Goal: Task Accomplishment & Management: Complete application form

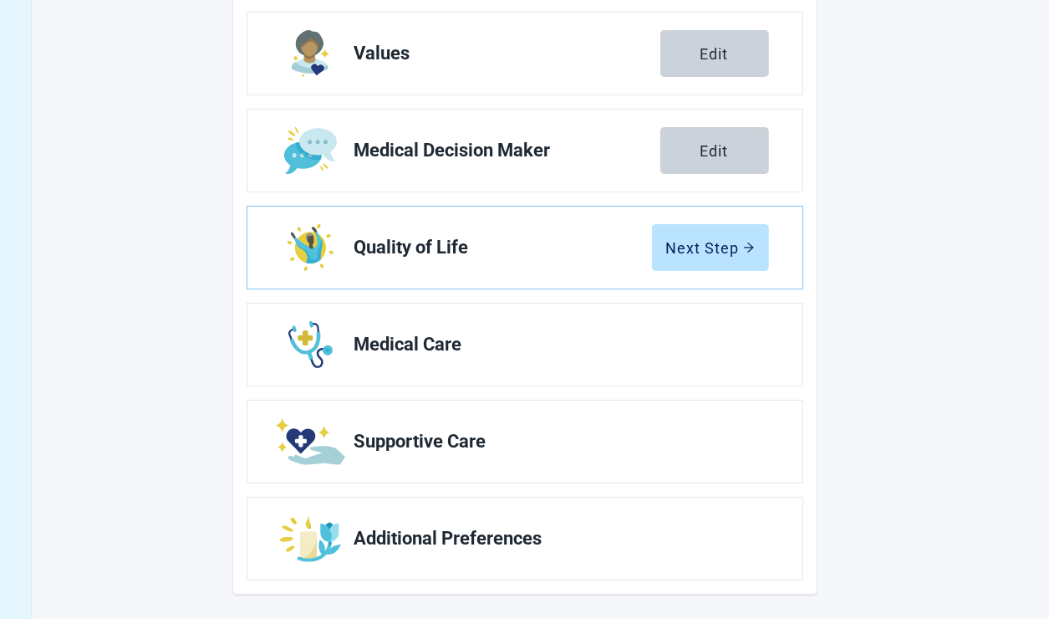
scroll to position [269, 0]
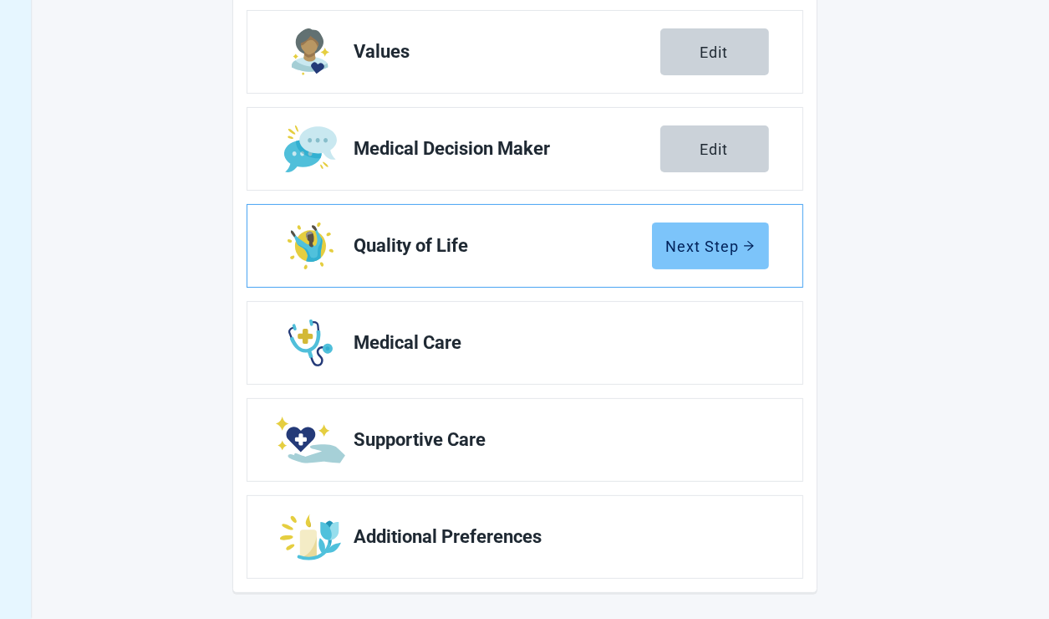
click at [697, 242] on div "Next Step" at bounding box center [710, 245] width 89 height 17
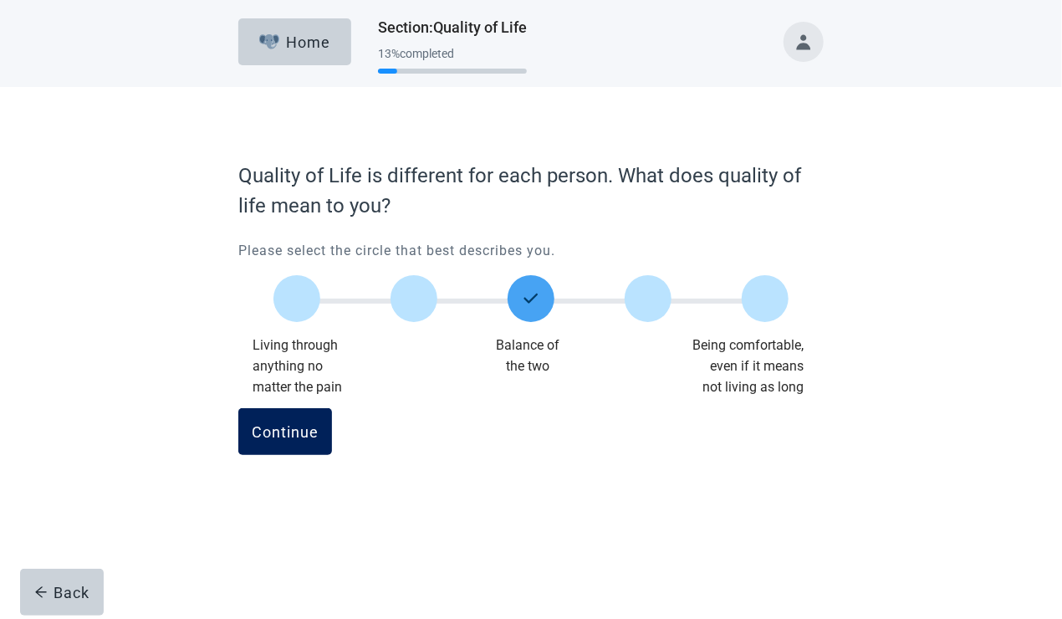
click at [283, 436] on div "Continue" at bounding box center [285, 431] width 67 height 17
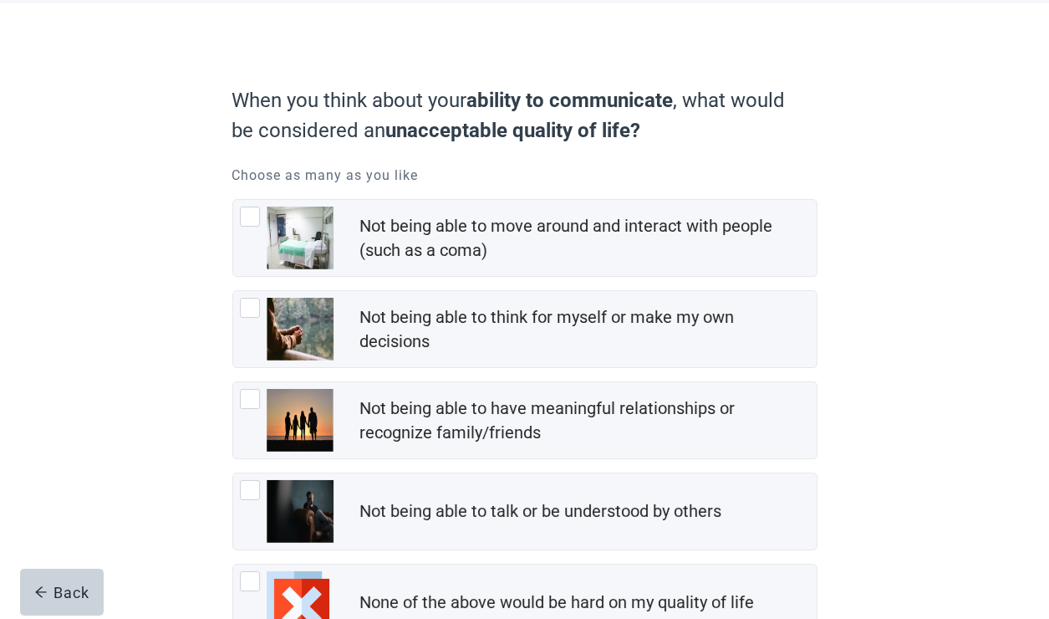
scroll to position [167, 0]
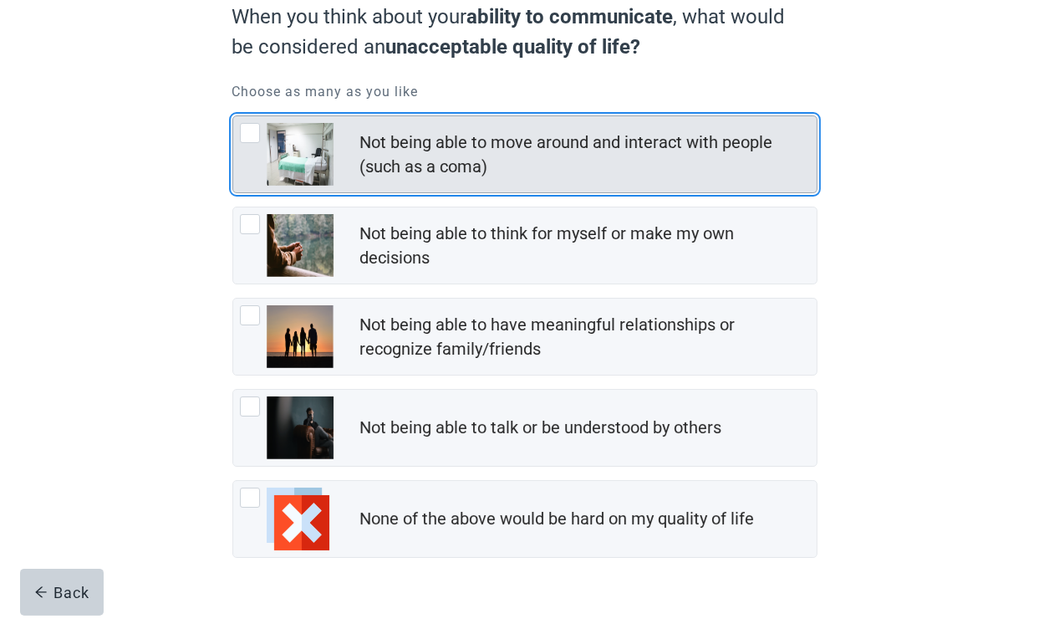
click at [257, 130] on div "Not being able to move around and interact with people (such as a coma), checkb…" at bounding box center [250, 133] width 20 height 20
click at [233, 116] on input "Not being able to move around and interact with people (such as a coma)" at bounding box center [232, 115] width 1 height 1
checkbox input "true"
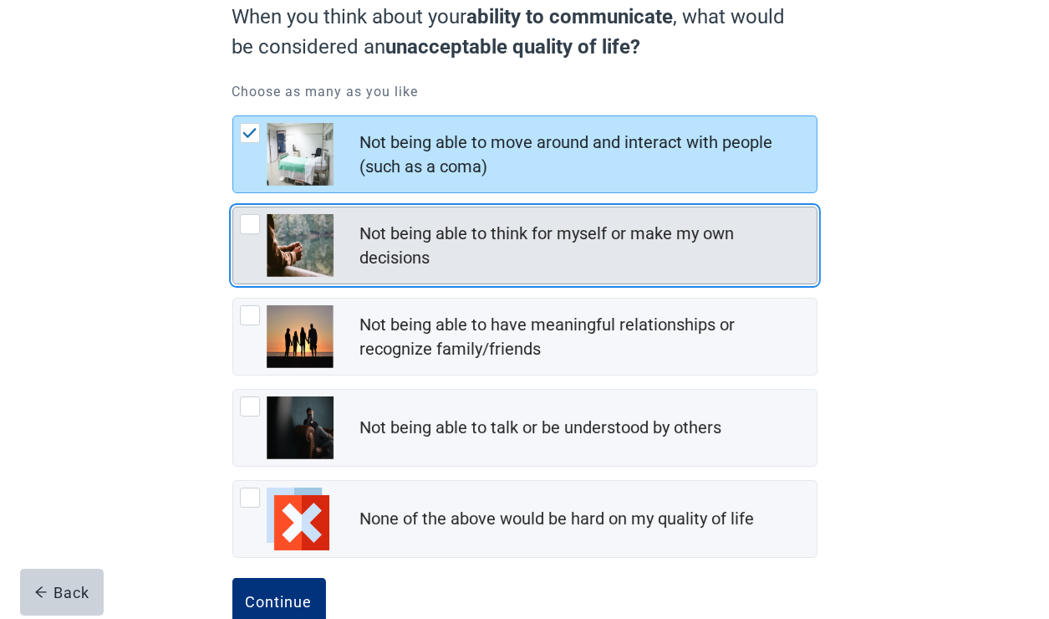
click at [245, 224] on div "Not being able to think for myself or make my own decisions, checkbox, not chec…" at bounding box center [250, 224] width 20 height 20
click at [233, 207] on input "Not being able to think for myself or make my own decisions" at bounding box center [232, 207] width 1 height 1
checkbox input "true"
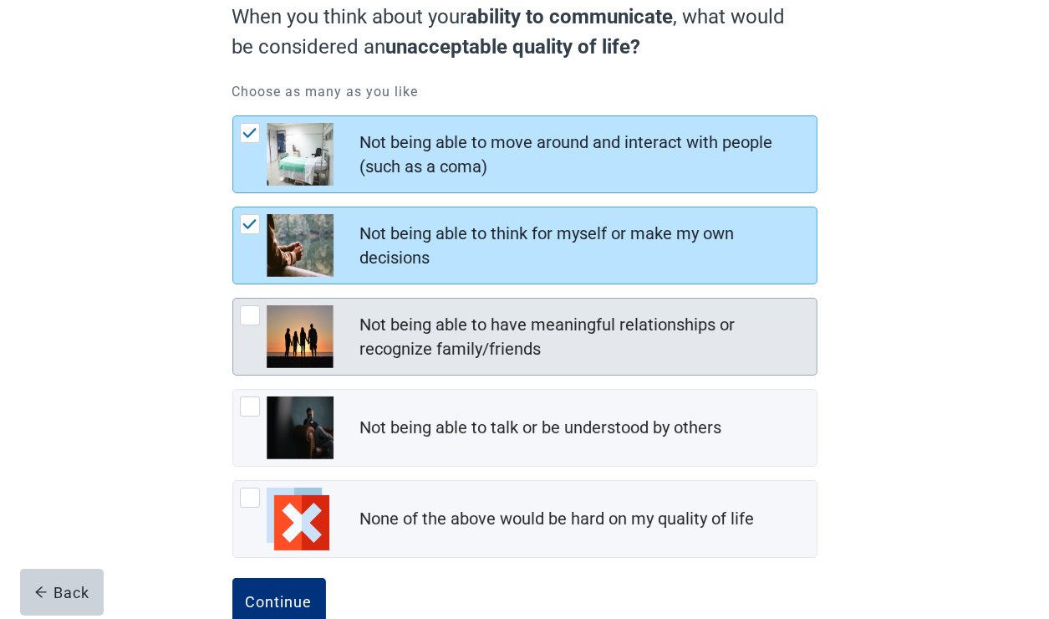
click at [240, 319] on div "Not being able to have meaningful relationships or recognize family/friends, ch…" at bounding box center [250, 315] width 20 height 20
click at [233, 298] on input "Not being able to have meaningful relationships or recognize family/friends" at bounding box center [232, 298] width 1 height 1
checkbox input "true"
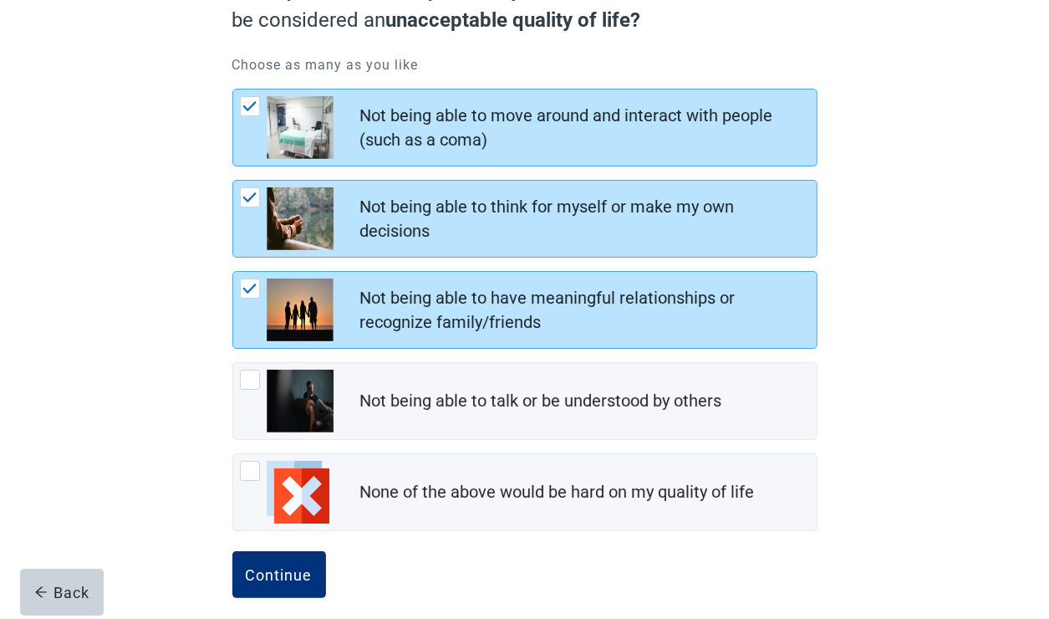
scroll to position [207, 0]
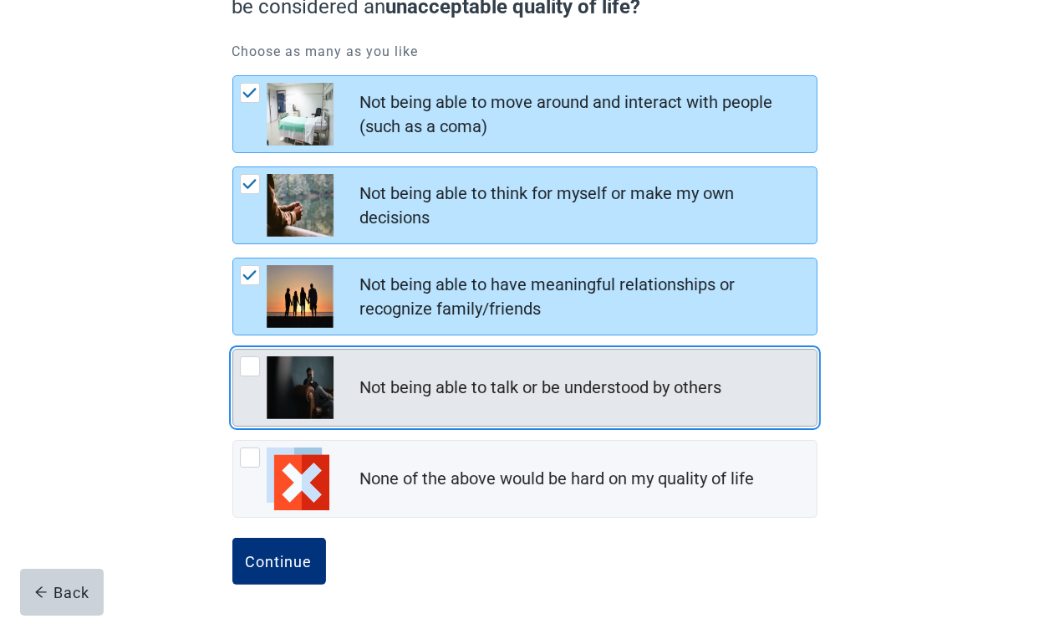
click at [259, 358] on div "Not being able to talk or be understood by others, checkbox, not checked" at bounding box center [287, 387] width 94 height 63
click at [233, 349] on input "Not being able to talk or be understood by others" at bounding box center [232, 349] width 1 height 1
checkbox input "true"
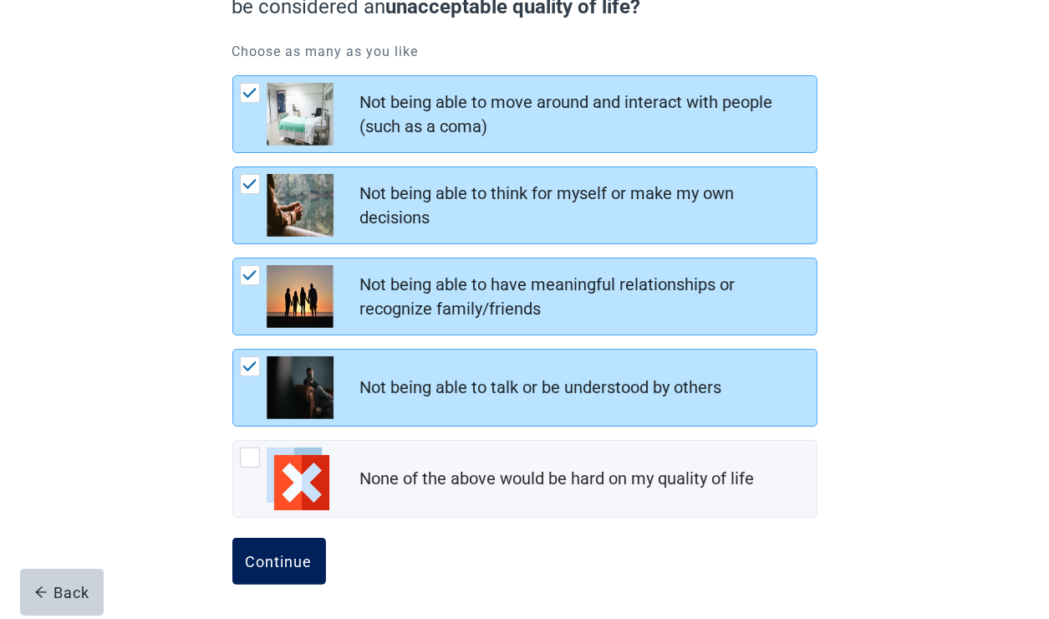
click at [313, 563] on button "Continue" at bounding box center [279, 561] width 94 height 47
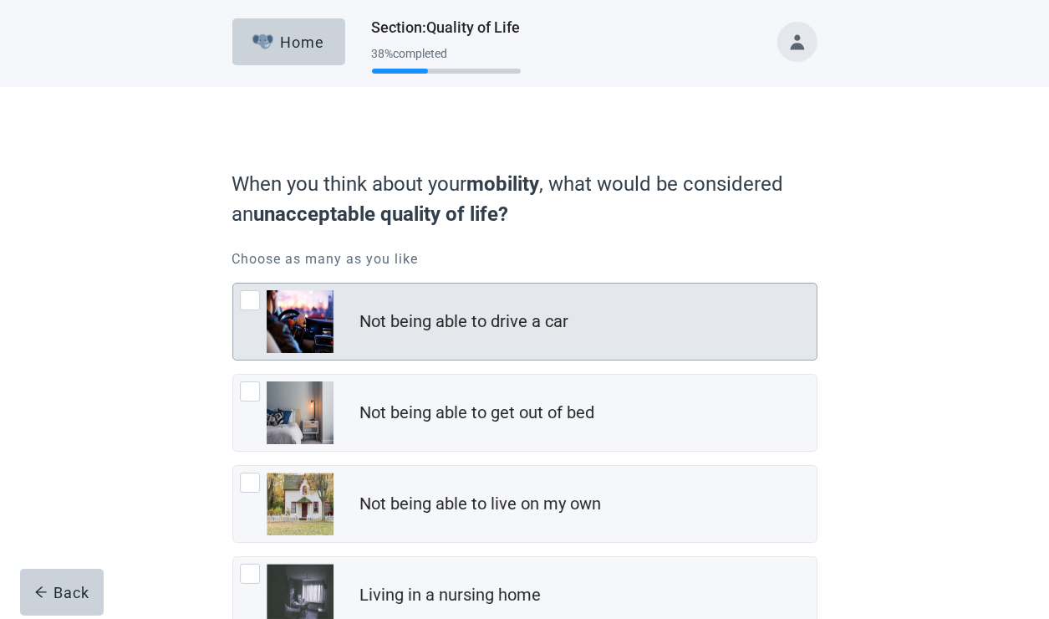
scroll to position [84, 0]
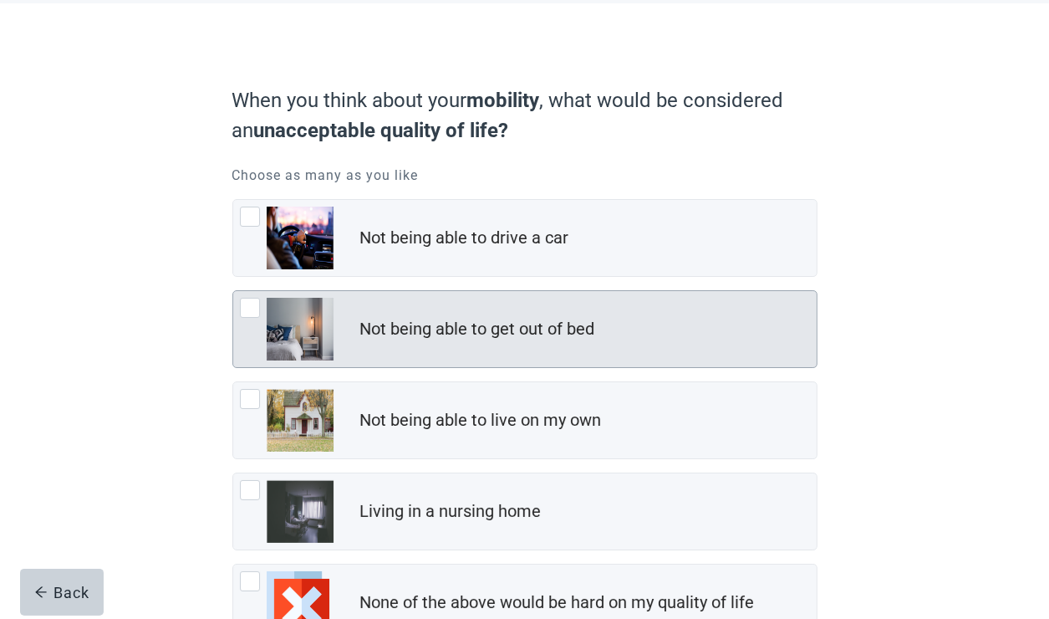
click at [246, 304] on div "Not being able to get out of bed, checkbox, not checked" at bounding box center [250, 308] width 20 height 20
click at [233, 291] on input "Not being able to get out of bed" at bounding box center [232, 290] width 1 height 1
checkbox input "true"
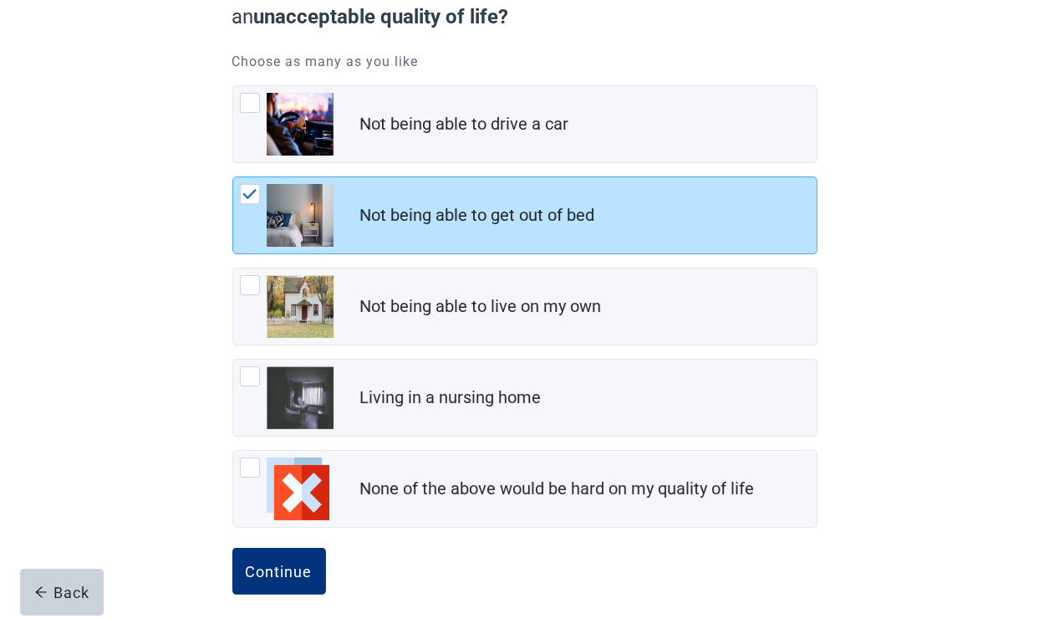
scroll to position [207, 0]
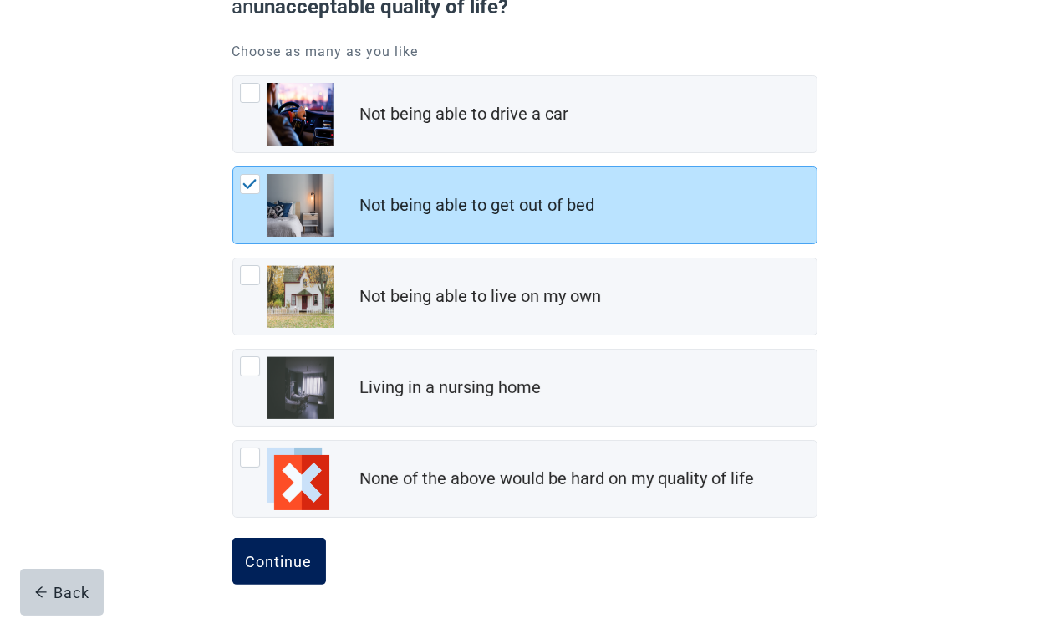
click at [282, 556] on div "Continue" at bounding box center [279, 561] width 67 height 17
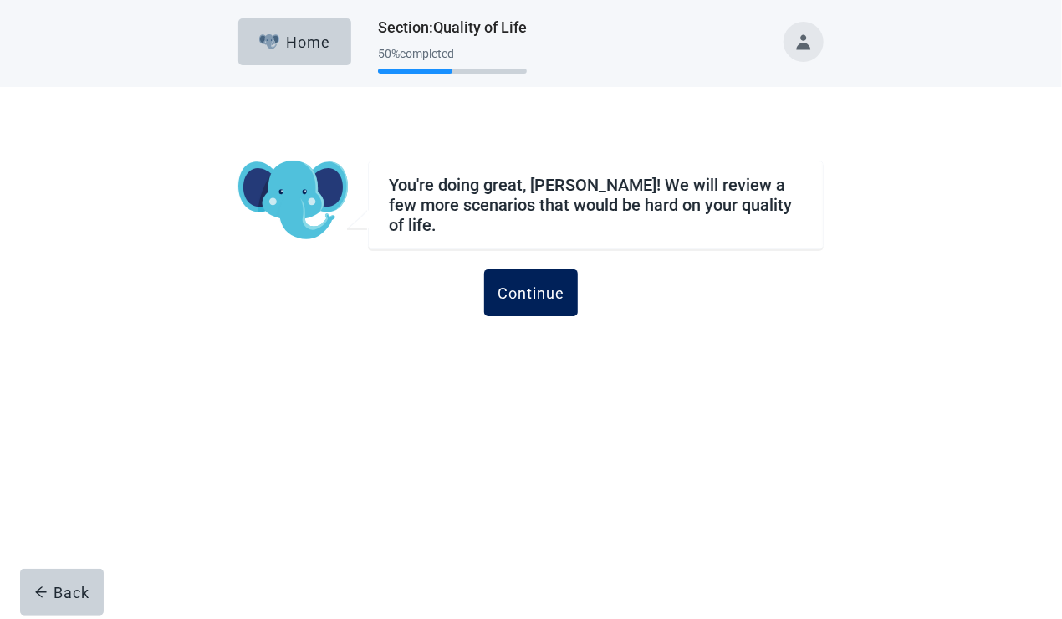
click at [548, 294] on button "Continue" at bounding box center [531, 292] width 94 height 47
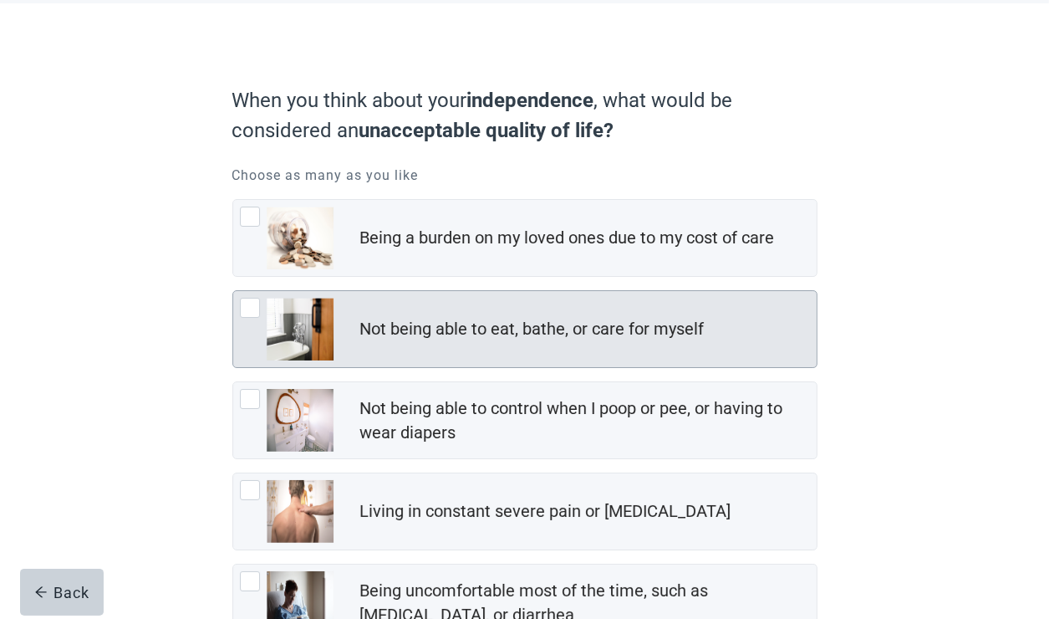
scroll to position [167, 0]
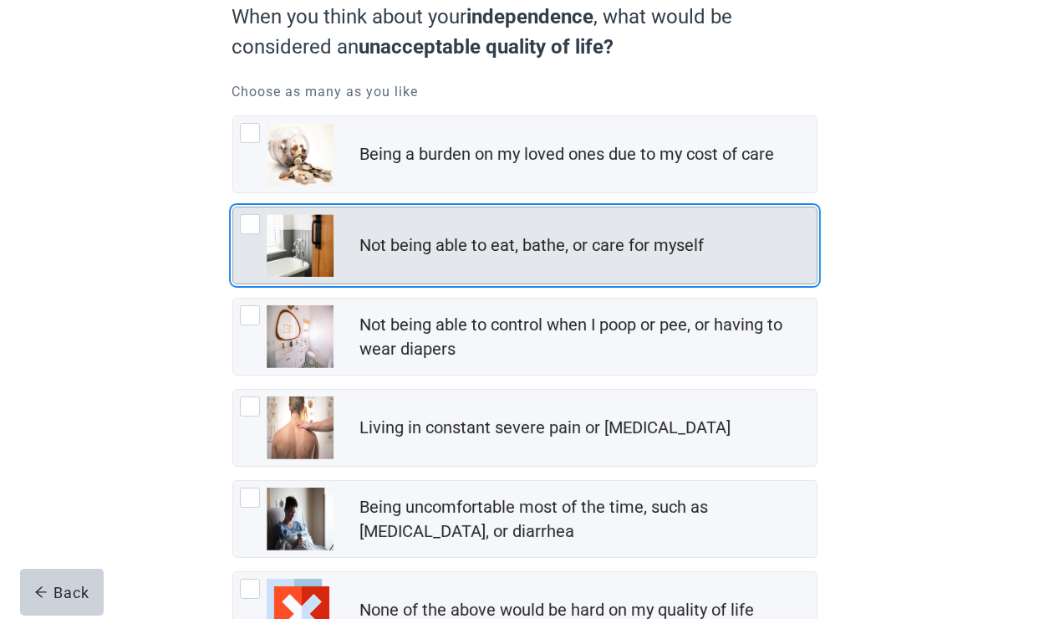
click at [236, 233] on div "Not being able to eat, bathe, or care for myself" at bounding box center [525, 245] width 584 height 76
click at [233, 207] on input "Not being able to eat, bathe, or care for myself" at bounding box center [232, 207] width 1 height 1
checkbox input "true"
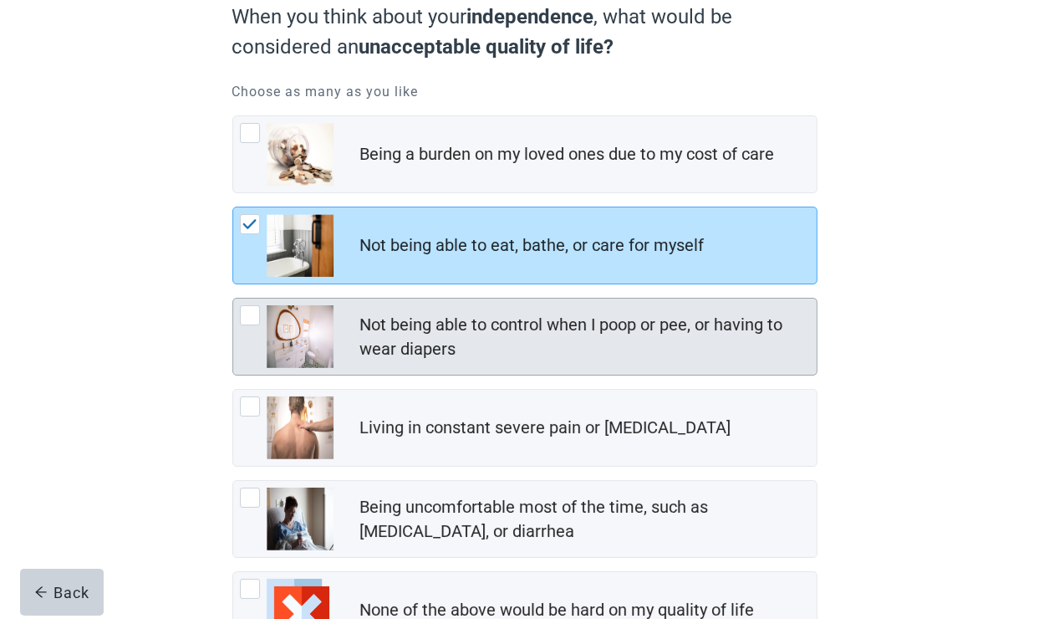
click at [268, 324] on img "Not being able to control when I poop or pee, or having to wear diapers, checkb…" at bounding box center [300, 336] width 67 height 63
click at [233, 298] on input "Not being able to control when I poop or pee, or having to wear diapers" at bounding box center [232, 298] width 1 height 1
checkbox input "true"
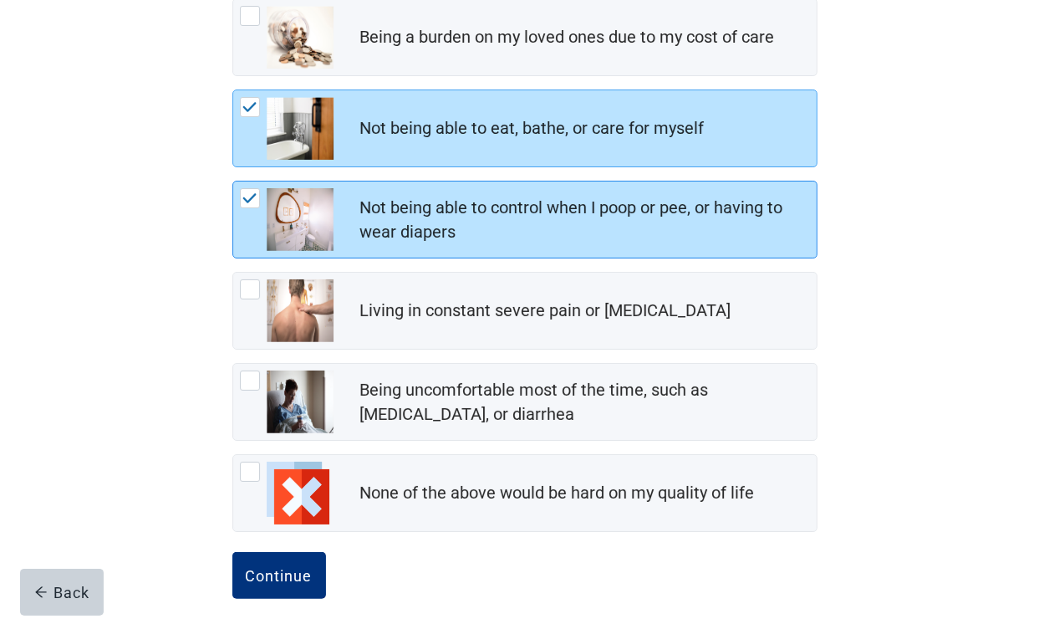
scroll to position [298, 0]
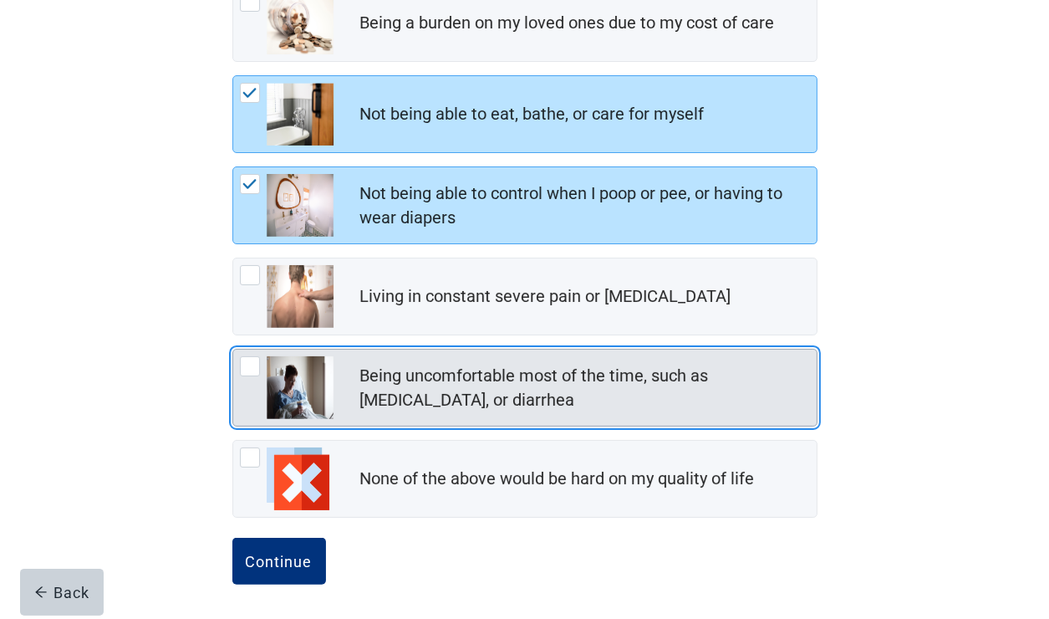
click at [246, 368] on div "Being uncomfortable most of the time, such as nausea, vomiting, or diarrhea, ch…" at bounding box center [250, 366] width 20 height 20
click at [233, 349] on input "Being uncomfortable most of the time, such as [MEDICAL_DATA], or diarrhea" at bounding box center [232, 349] width 1 height 1
checkbox input "true"
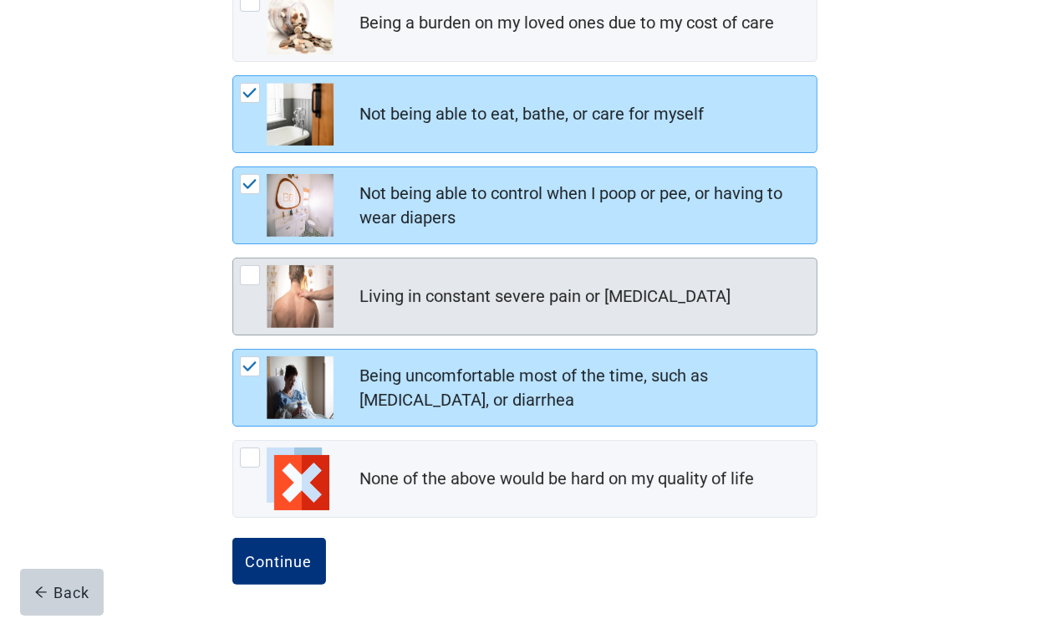
click at [263, 273] on div "Living in constant severe pain or shortness of breath, checkbox, not checked" at bounding box center [287, 296] width 94 height 63
click at [233, 258] on input "Living in constant severe pain or [MEDICAL_DATA]" at bounding box center [232, 258] width 1 height 1
checkbox input "true"
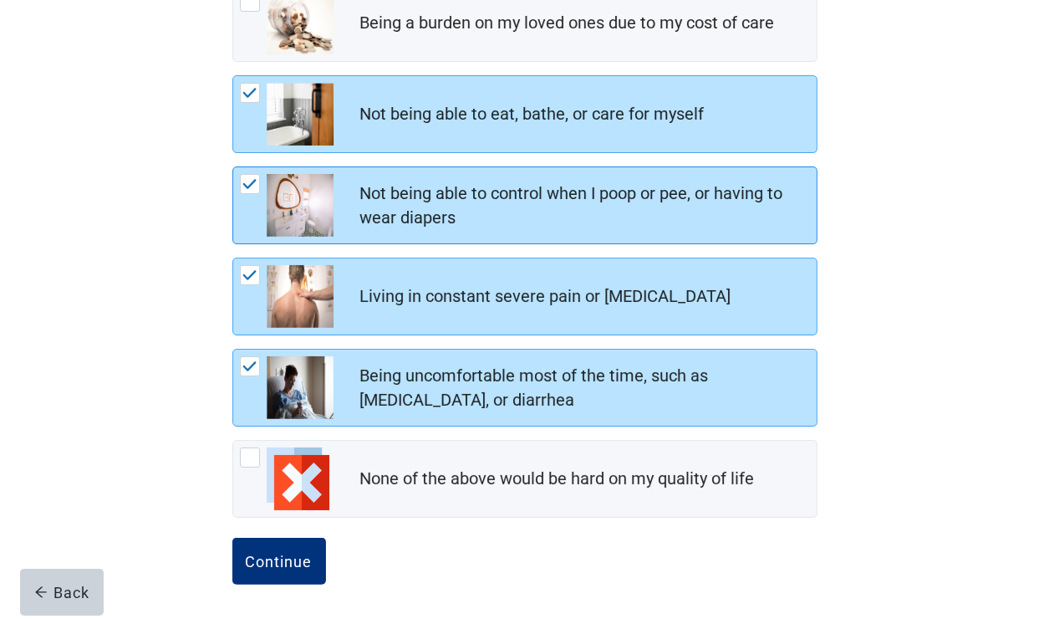
click at [247, 181] on img "Not being able to control when I poop or pee, or having to wear diapers, checkb…" at bounding box center [249, 184] width 15 height 10
click at [233, 167] on input "Not being able to control when I poop or pee, or having to wear diapers" at bounding box center [232, 166] width 1 height 1
checkbox input "false"
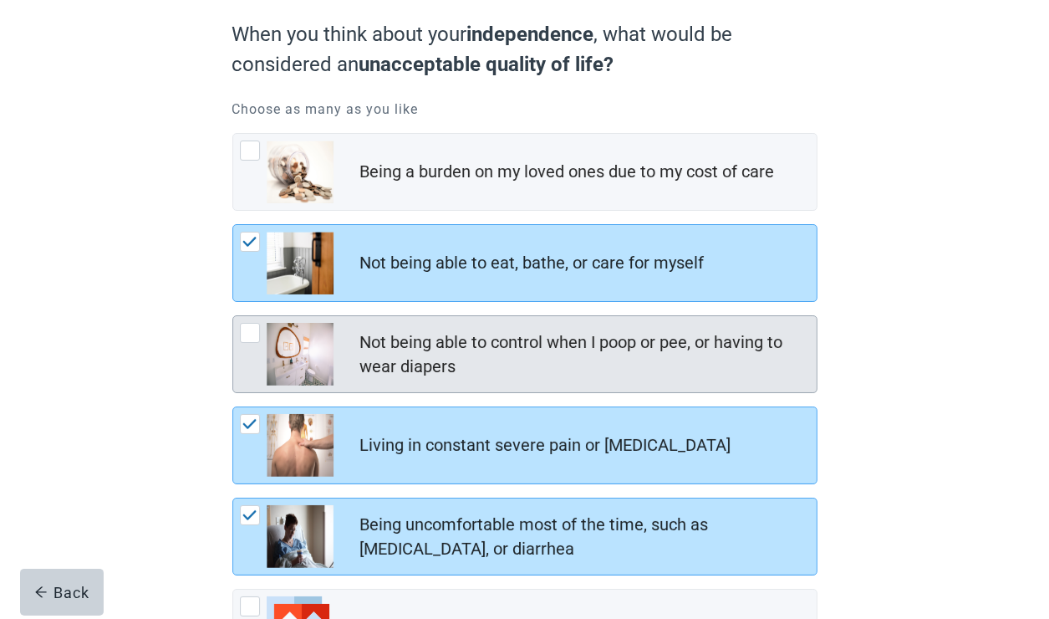
scroll to position [131, 0]
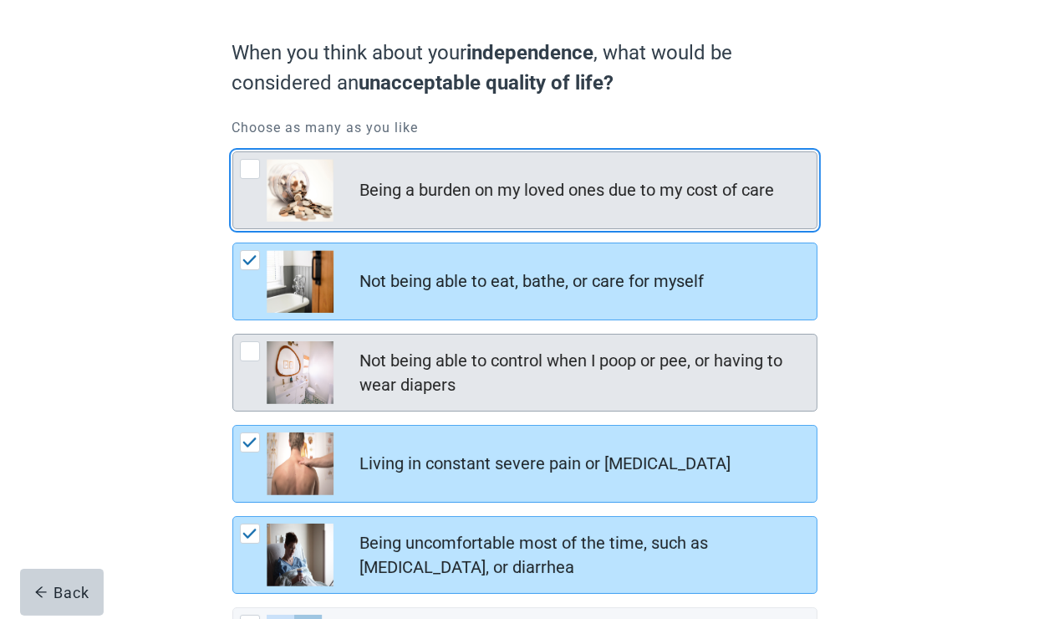
click at [242, 156] on div "Being a burden on my loved ones due to my cost of care" at bounding box center [525, 190] width 584 height 76
click at [233, 152] on input "Being a burden on my loved ones due to my cost of care" at bounding box center [232, 151] width 1 height 1
checkbox input "true"
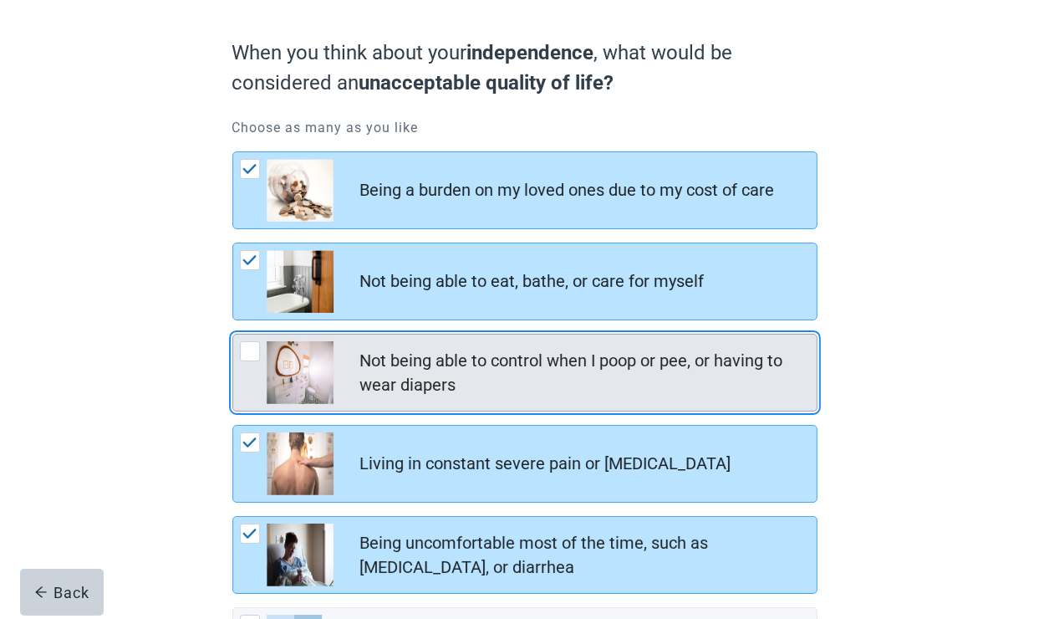
click at [256, 347] on div "Not being able to control when I poop or pee, or having to wear diapers, checkb…" at bounding box center [250, 351] width 20 height 20
click at [233, 334] on input "Not being able to control when I poop or pee, or having to wear diapers" at bounding box center [232, 334] width 1 height 1
checkbox input "true"
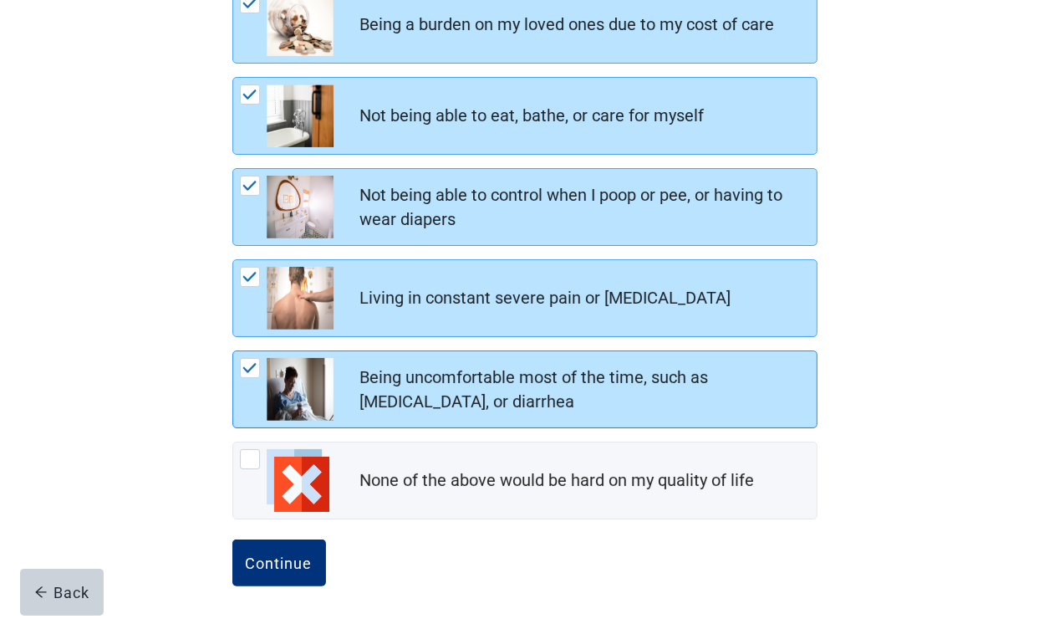
scroll to position [298, 0]
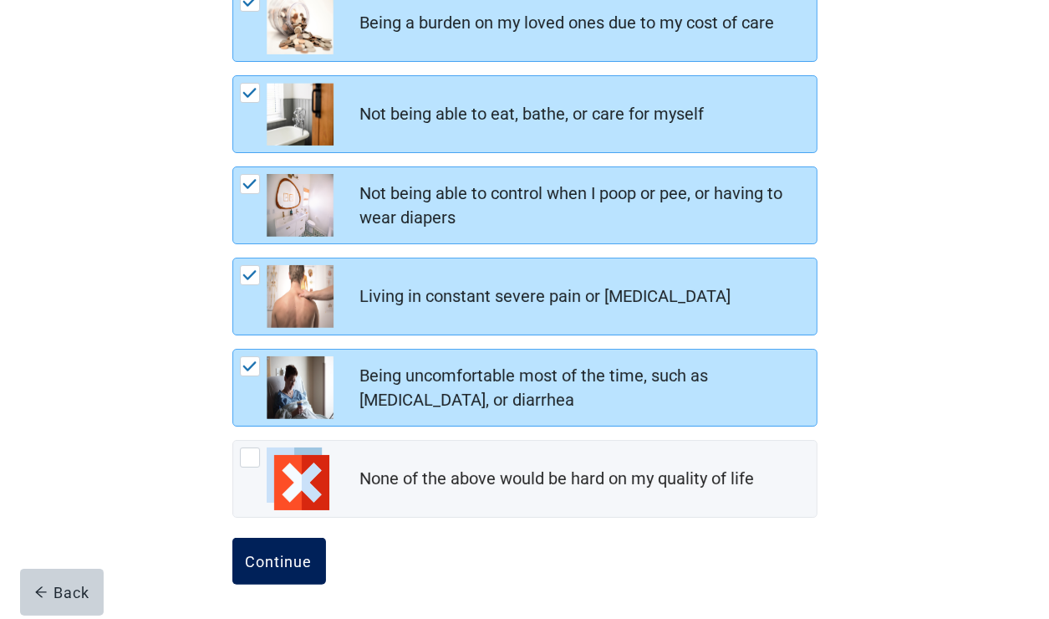
drag, startPoint x: 297, startPoint y: 579, endPoint x: 309, endPoint y: 564, distance: 18.4
click at [297, 577] on button "Continue" at bounding box center [279, 561] width 94 height 47
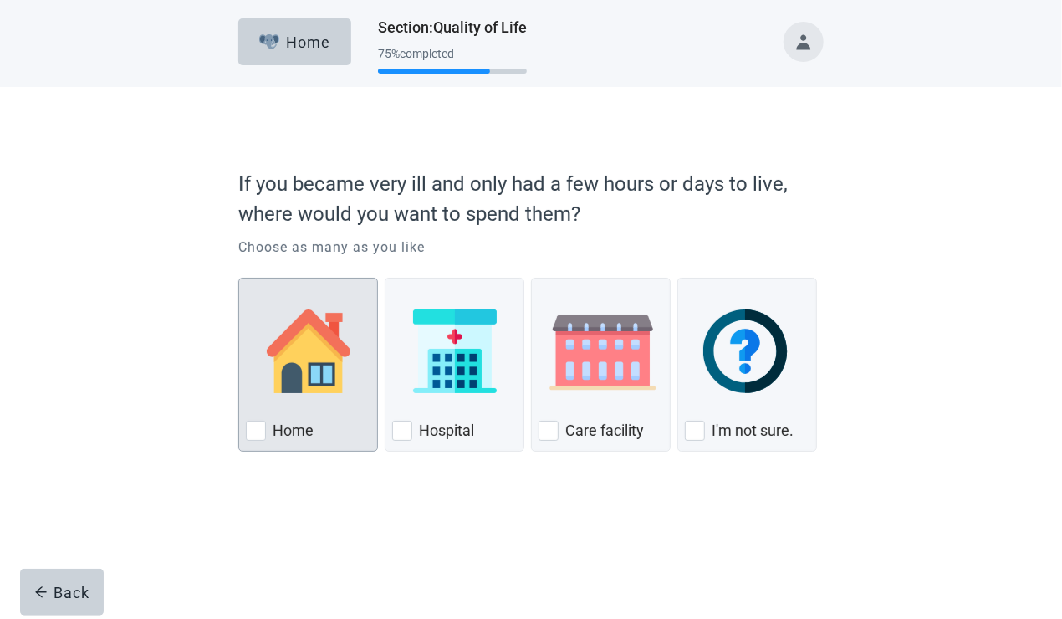
click at [266, 435] on div "Home" at bounding box center [308, 430] width 125 height 27
click at [239, 278] on input "Home" at bounding box center [238, 278] width 1 height 1
checkbox input "true"
